Goal: Task Accomplishment & Management: Complete application form

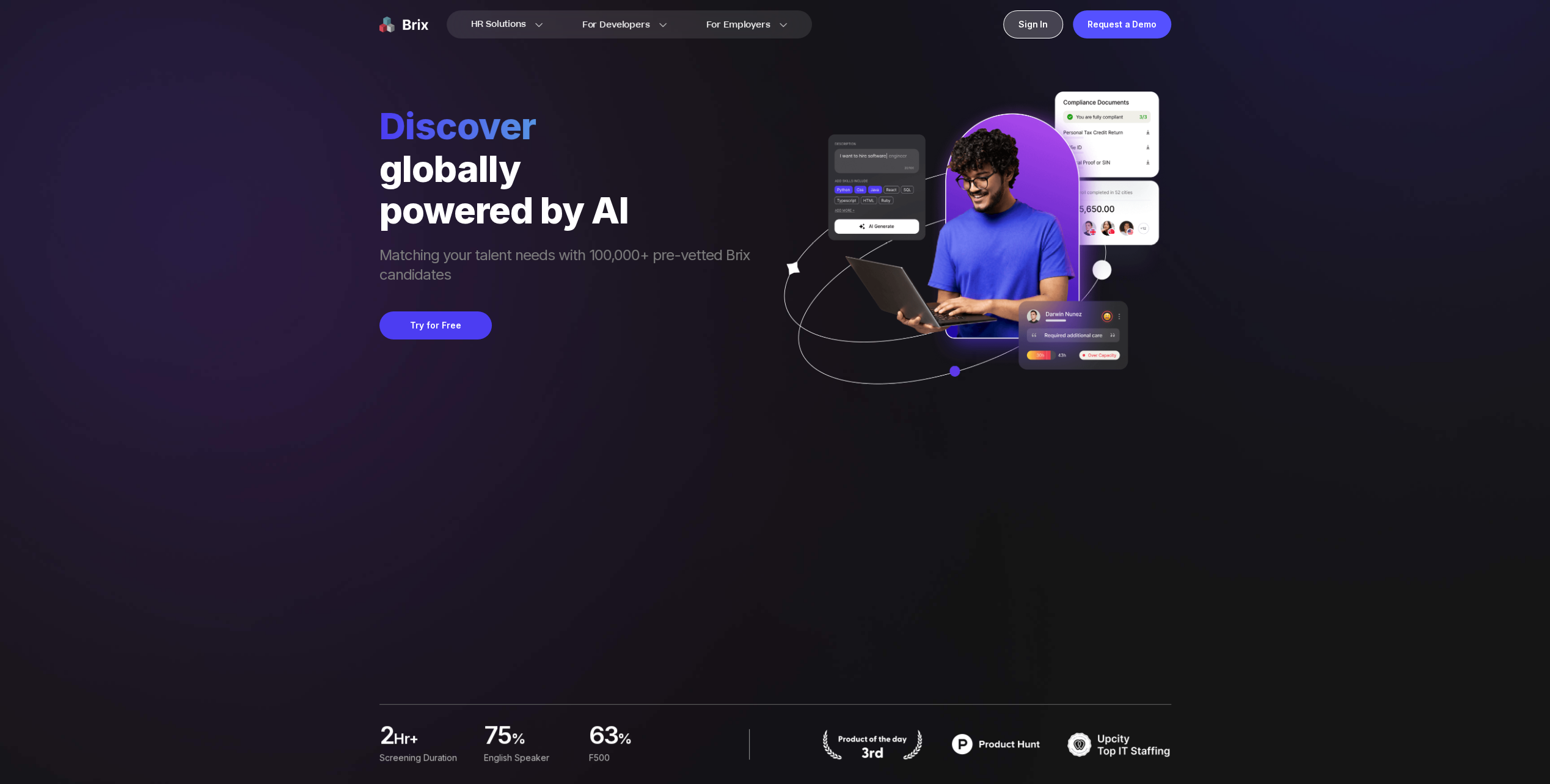
click at [1042, 21] on div "Sign In" at bounding box center [1033, 24] width 60 height 28
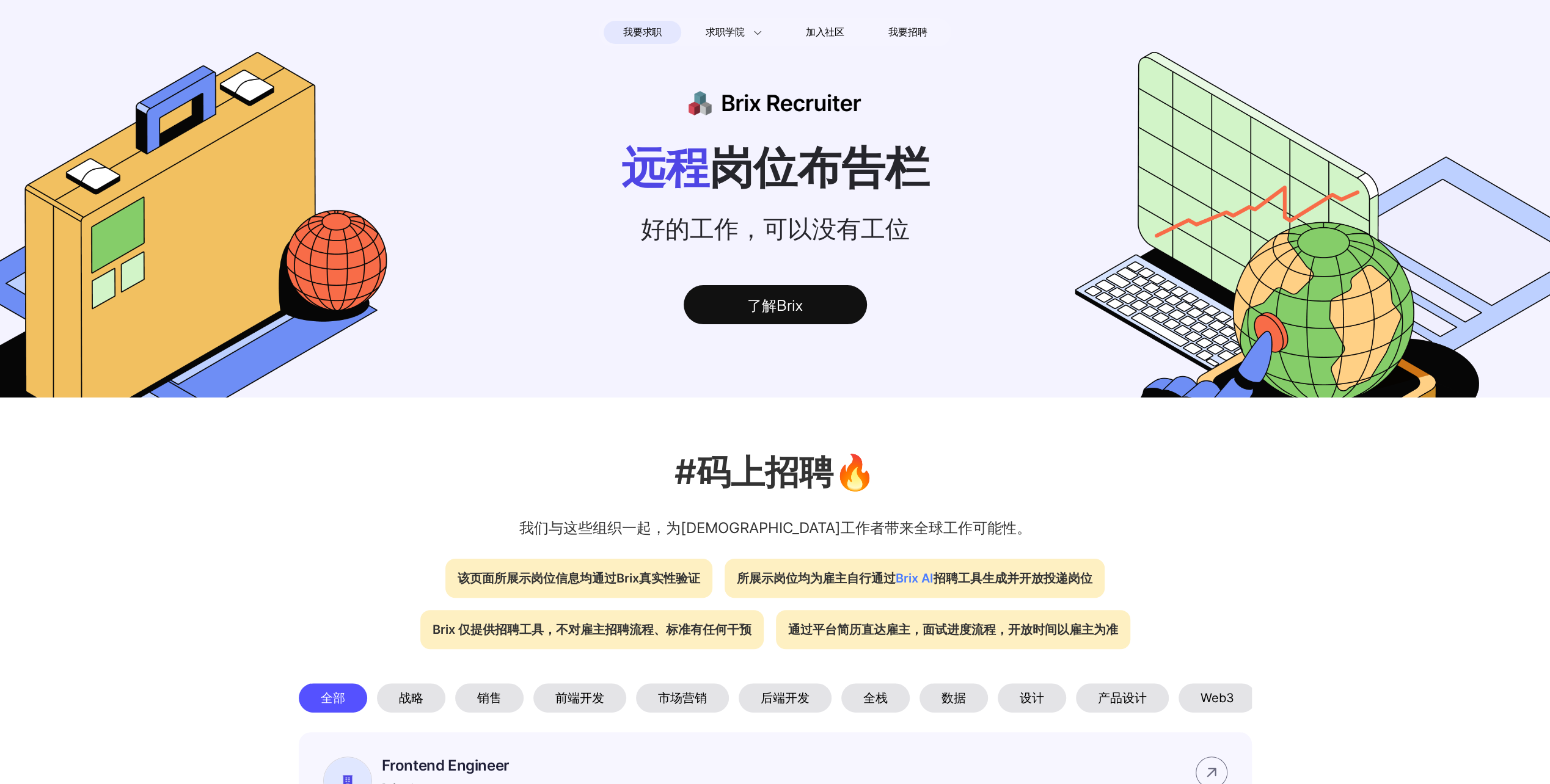
click at [638, 31] on span "我要求职" at bounding box center [642, 32] width 39 height 20
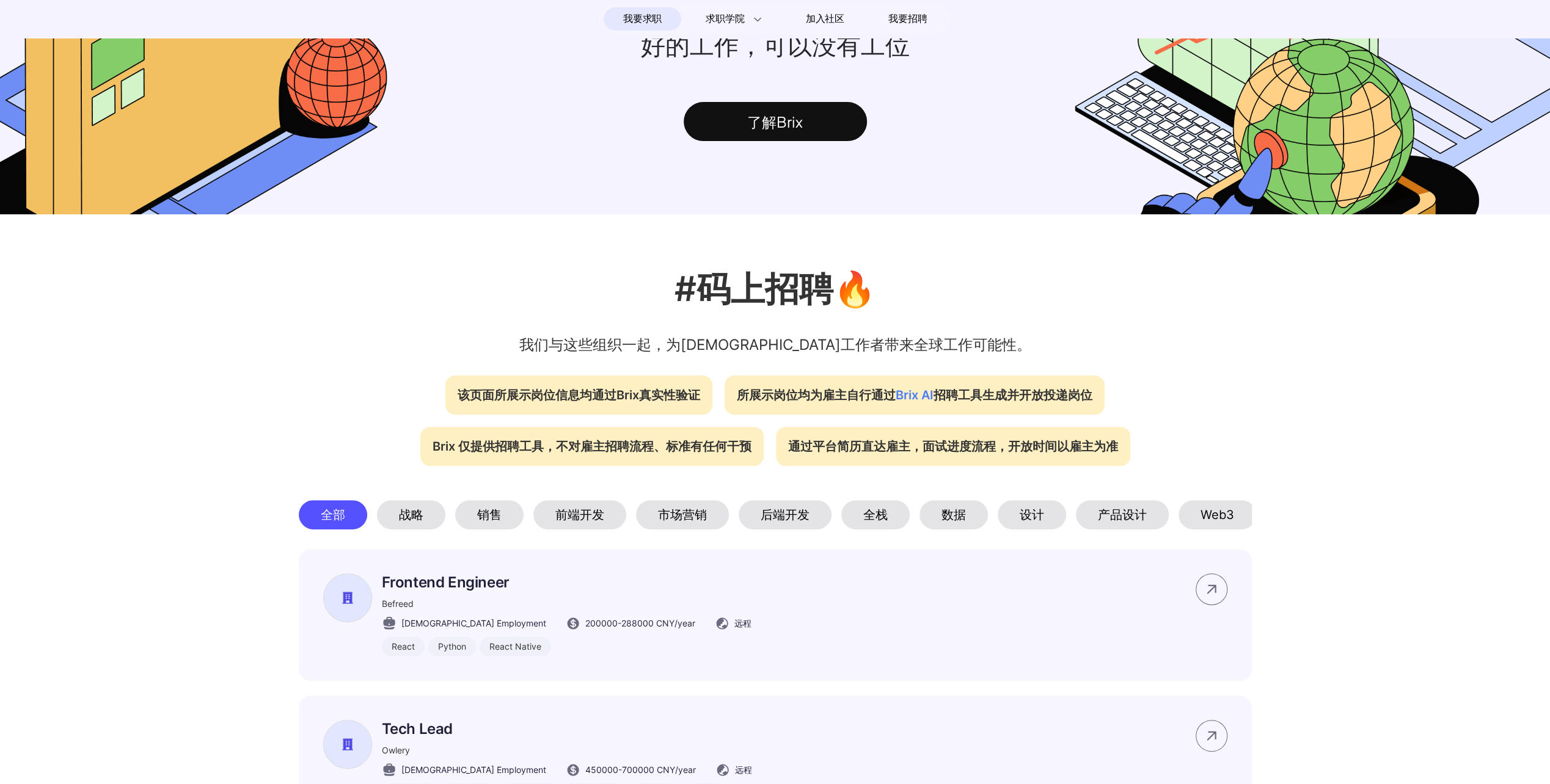
scroll to position [611, 0]
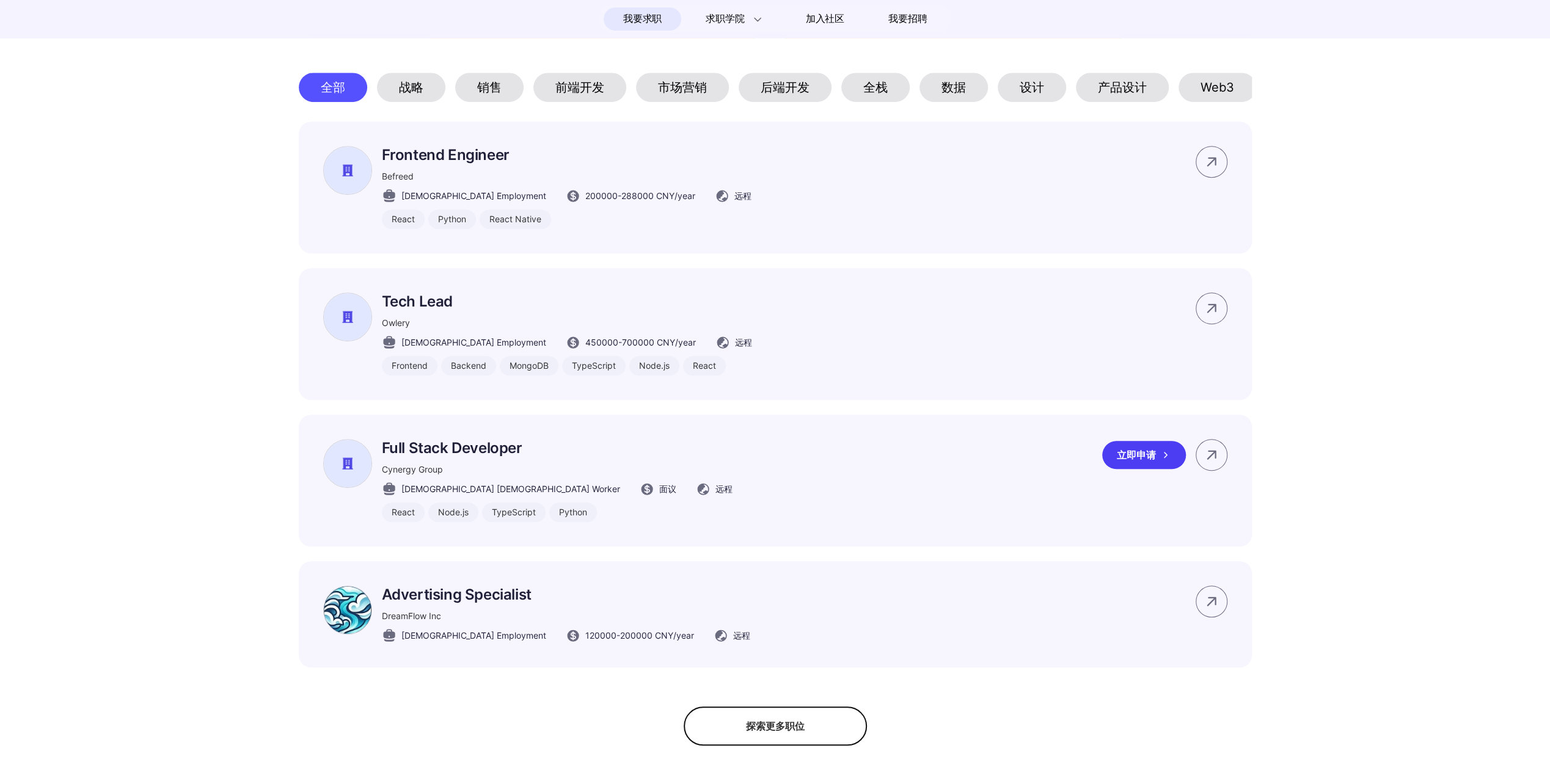
click at [843, 472] on div "Full Stack Developer Cynergy Group Full-time Contract Worker 面议 远程 React Node.j…" at bounding box center [775, 481] width 953 height 132
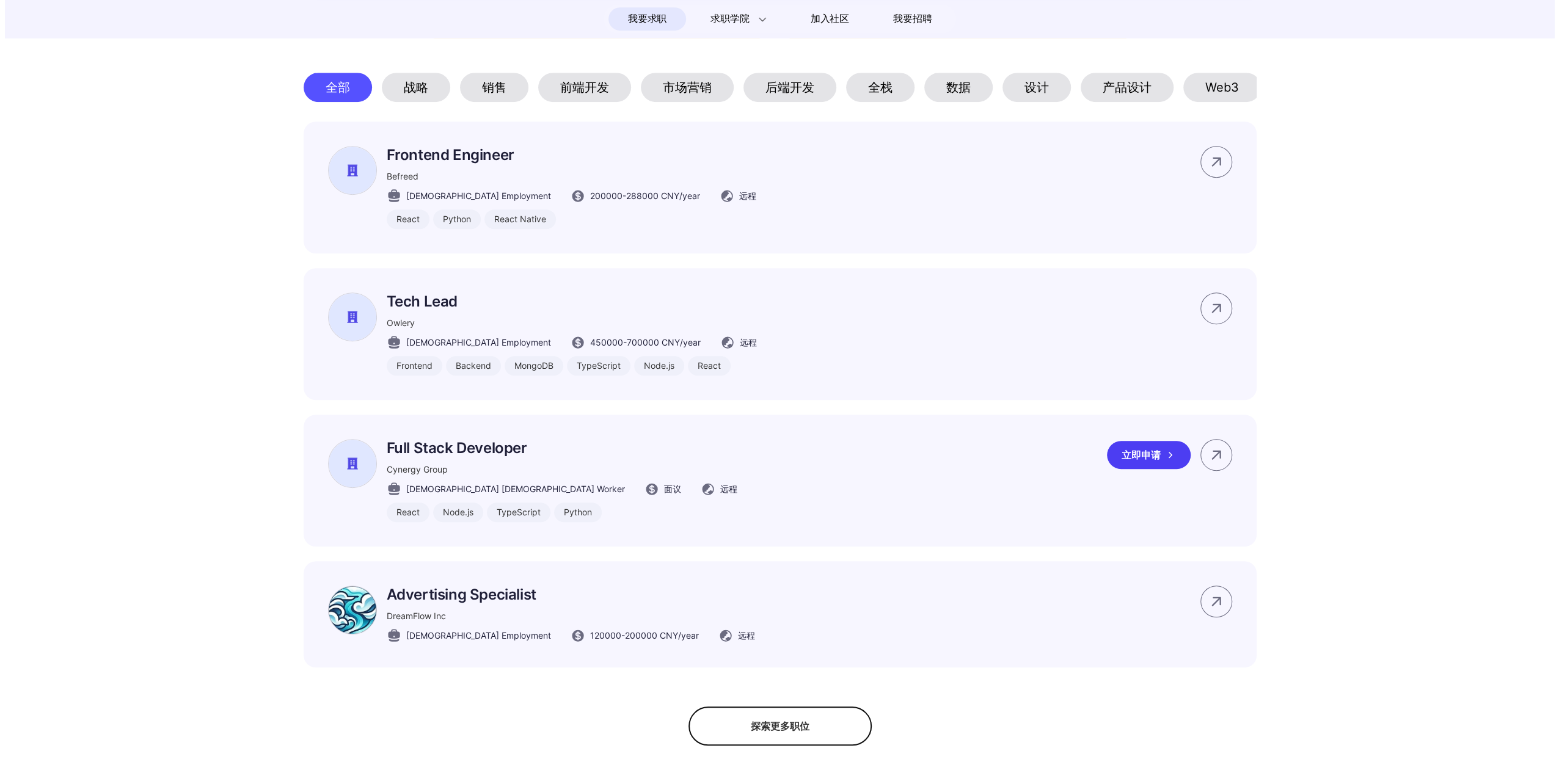
scroll to position [0, 0]
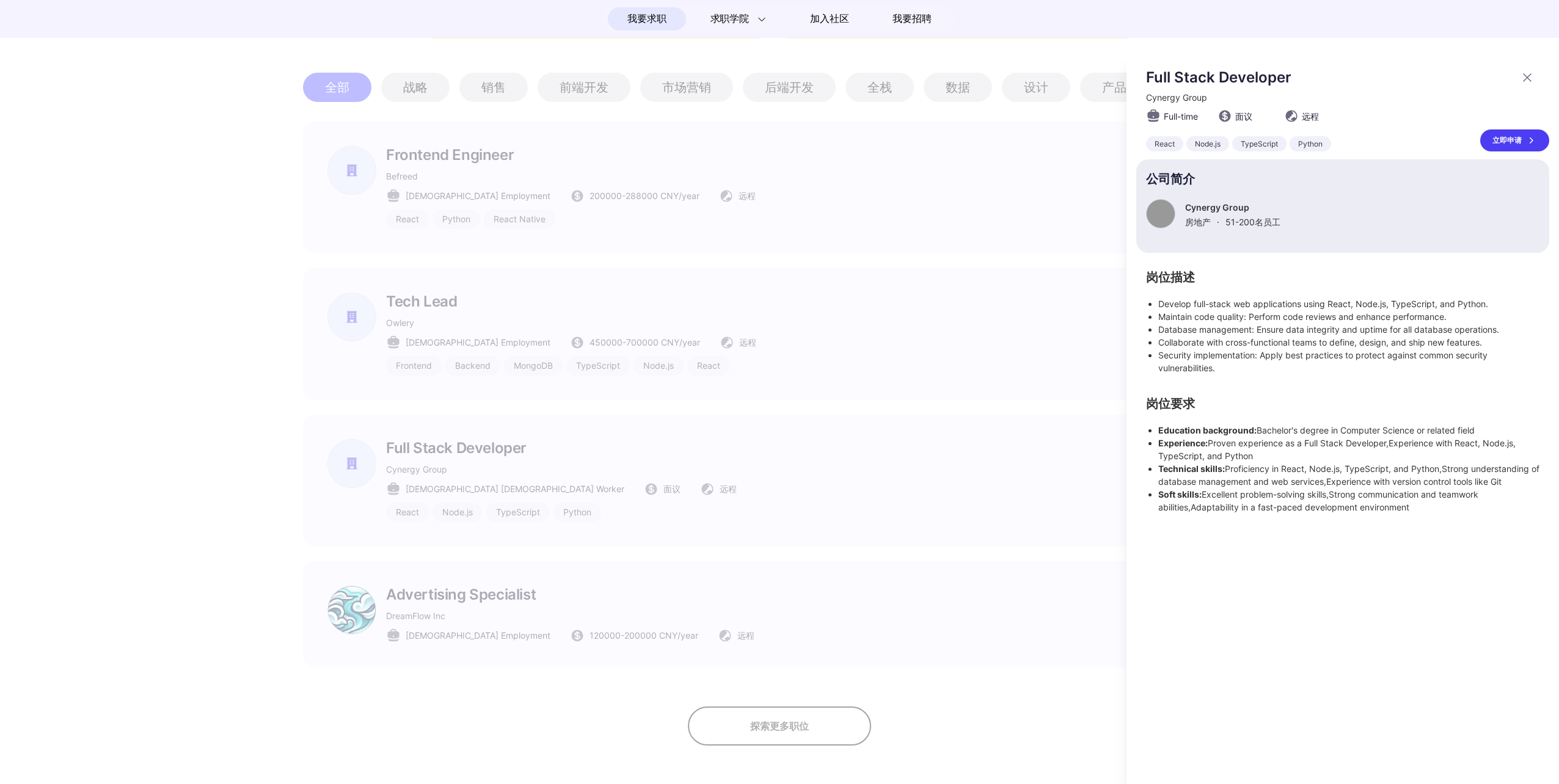
click at [1505, 142] on div "立即申请" at bounding box center [1514, 141] width 69 height 22
